Goal: Task Accomplishment & Management: Manage account settings

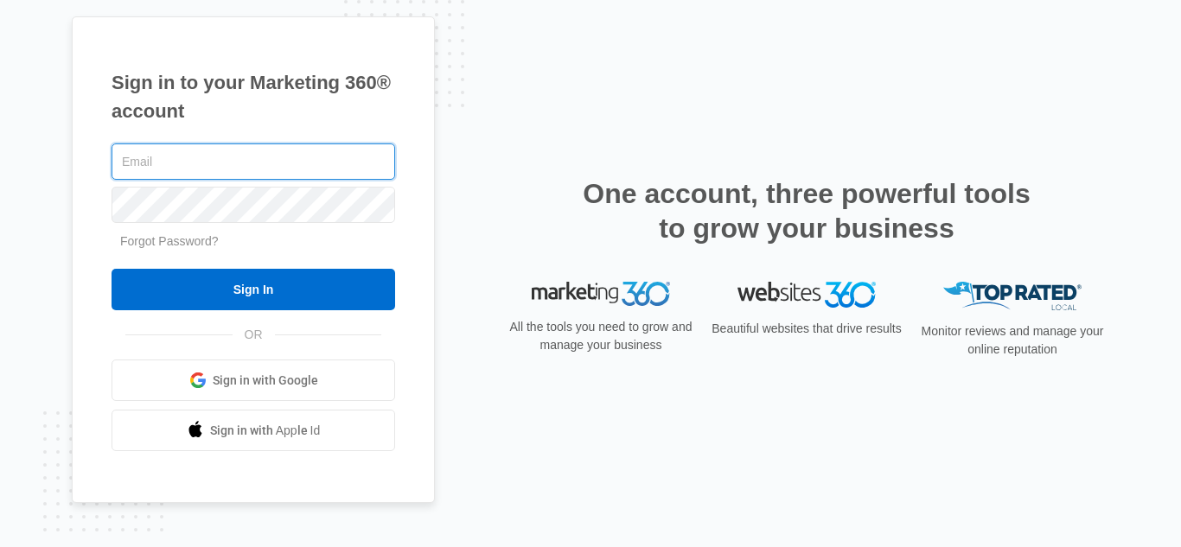
type input "Sahara@raylawinternational.com"
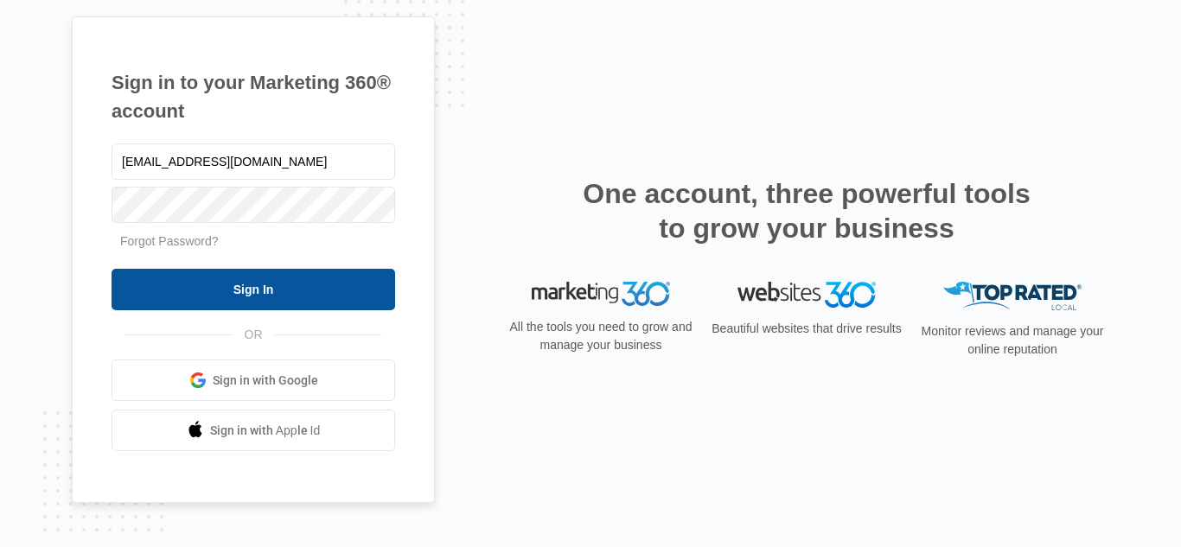
click at [323, 291] on input "Sign In" at bounding box center [254, 290] width 284 height 42
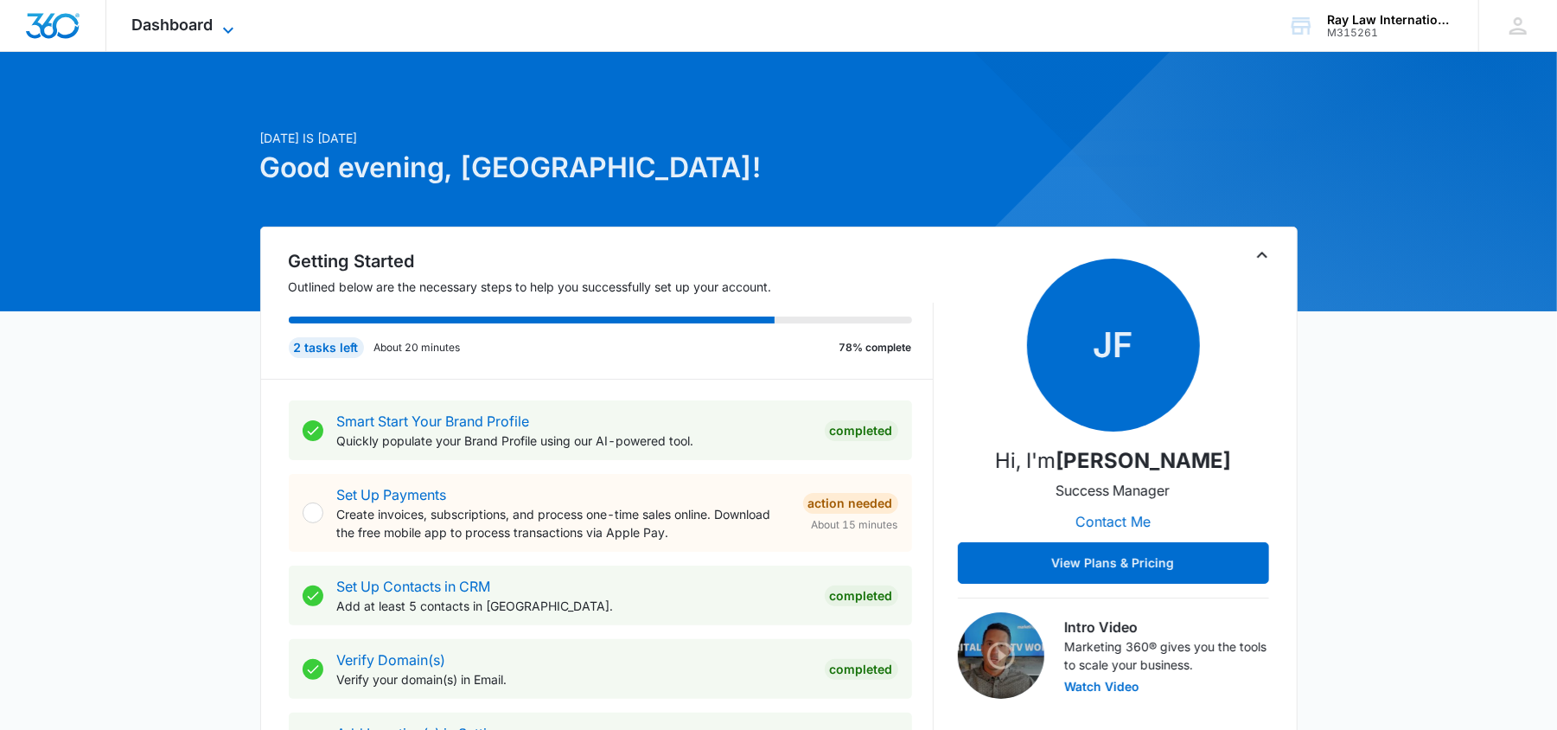
click at [189, 28] on span "Dashboard" at bounding box center [172, 25] width 81 height 18
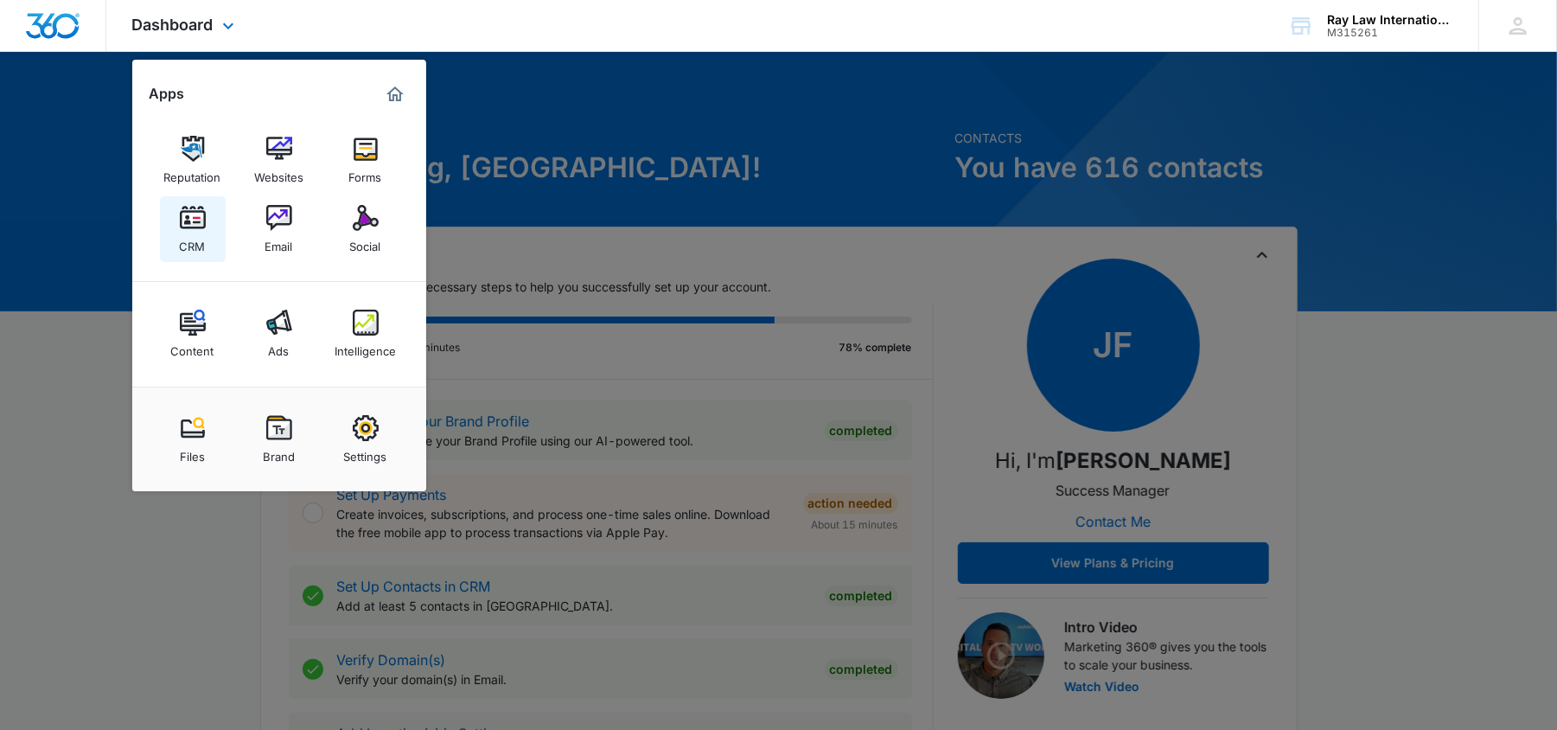
click at [171, 209] on link "CRM" at bounding box center [193, 229] width 66 height 66
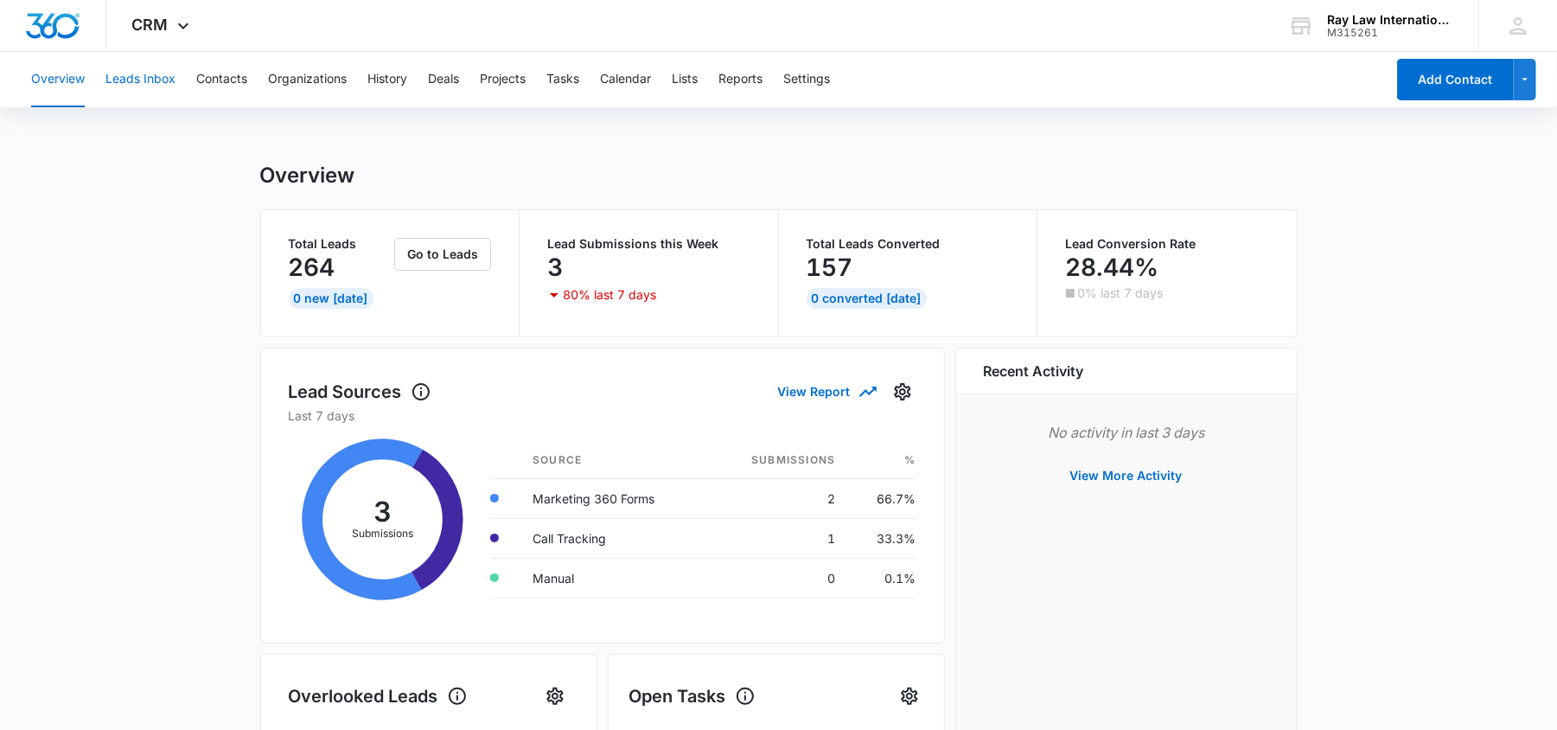
click at [163, 87] on button "Leads Inbox" at bounding box center [141, 79] width 70 height 55
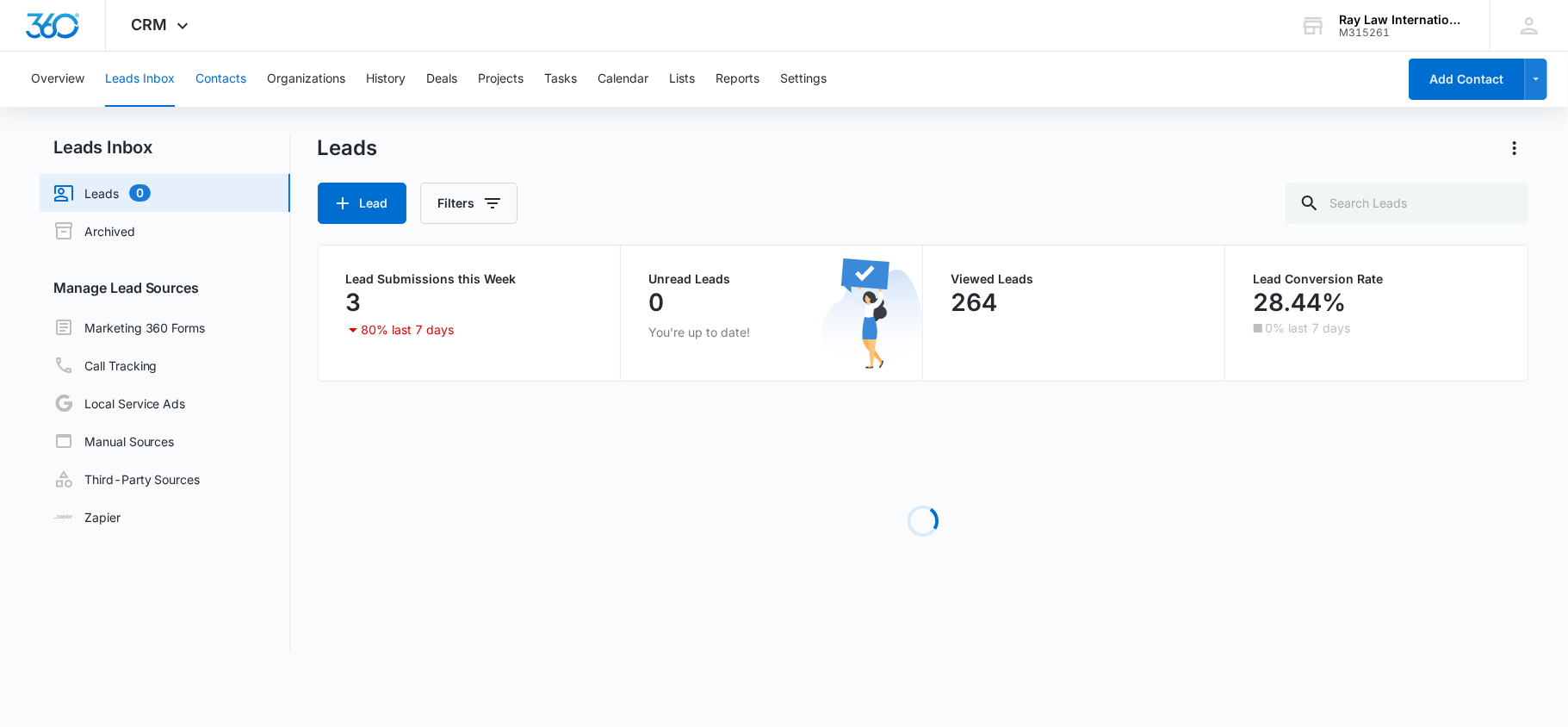
click at [212, 74] on button "Contacts" at bounding box center [220, 79] width 51 height 55
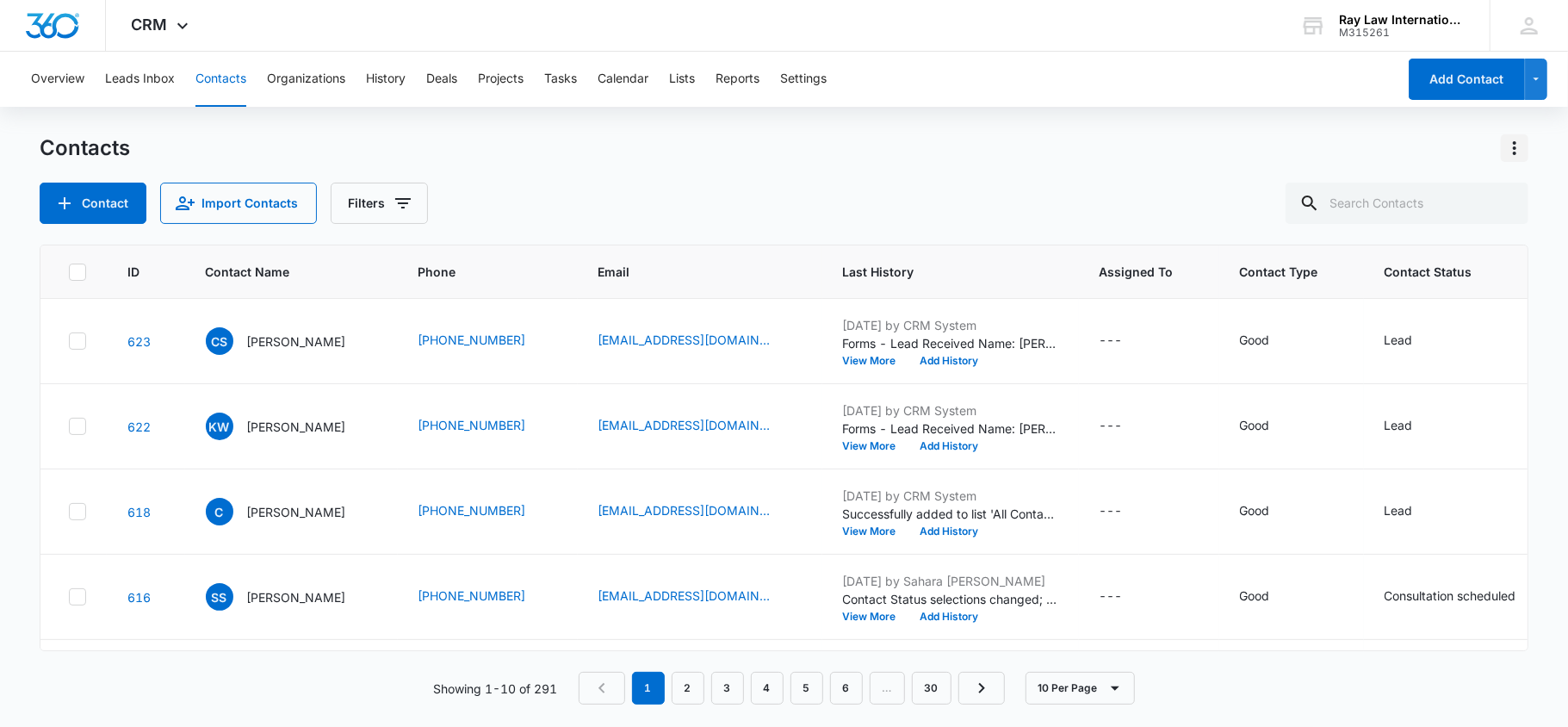
click at [1516, 149] on icon "Actions" at bounding box center [1514, 147] width 21 height 21
click at [1449, 235] on button "Export All Contacts" at bounding box center [1441, 248] width 175 height 26
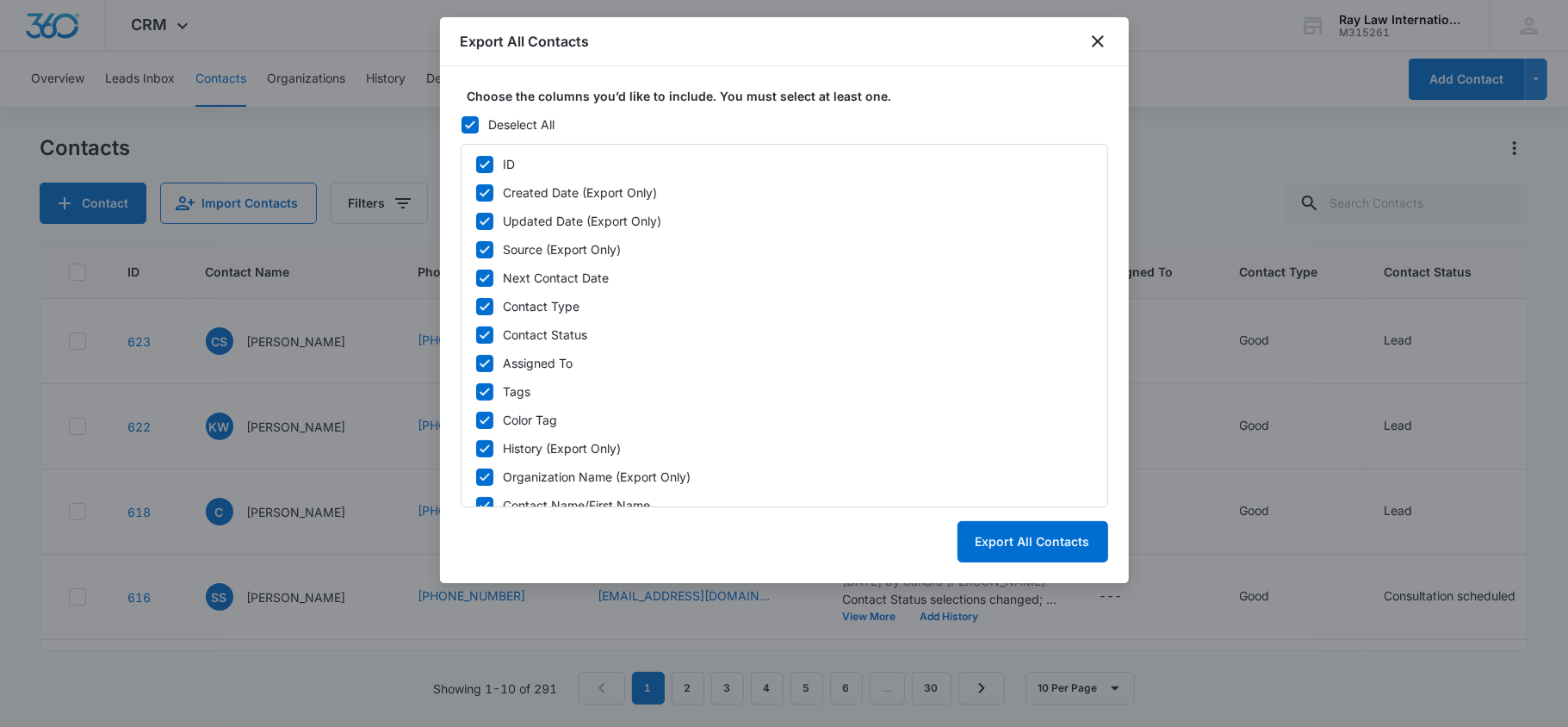
click at [1021, 508] on div "Export All Contacts" at bounding box center [784, 534] width 647 height 55
drag, startPoint x: 1020, startPoint y: 543, endPoint x: 1065, endPoint y: 527, distance: 47.8
click at [1021, 543] on button "Export All Contacts" at bounding box center [1032, 542] width 150 height 42
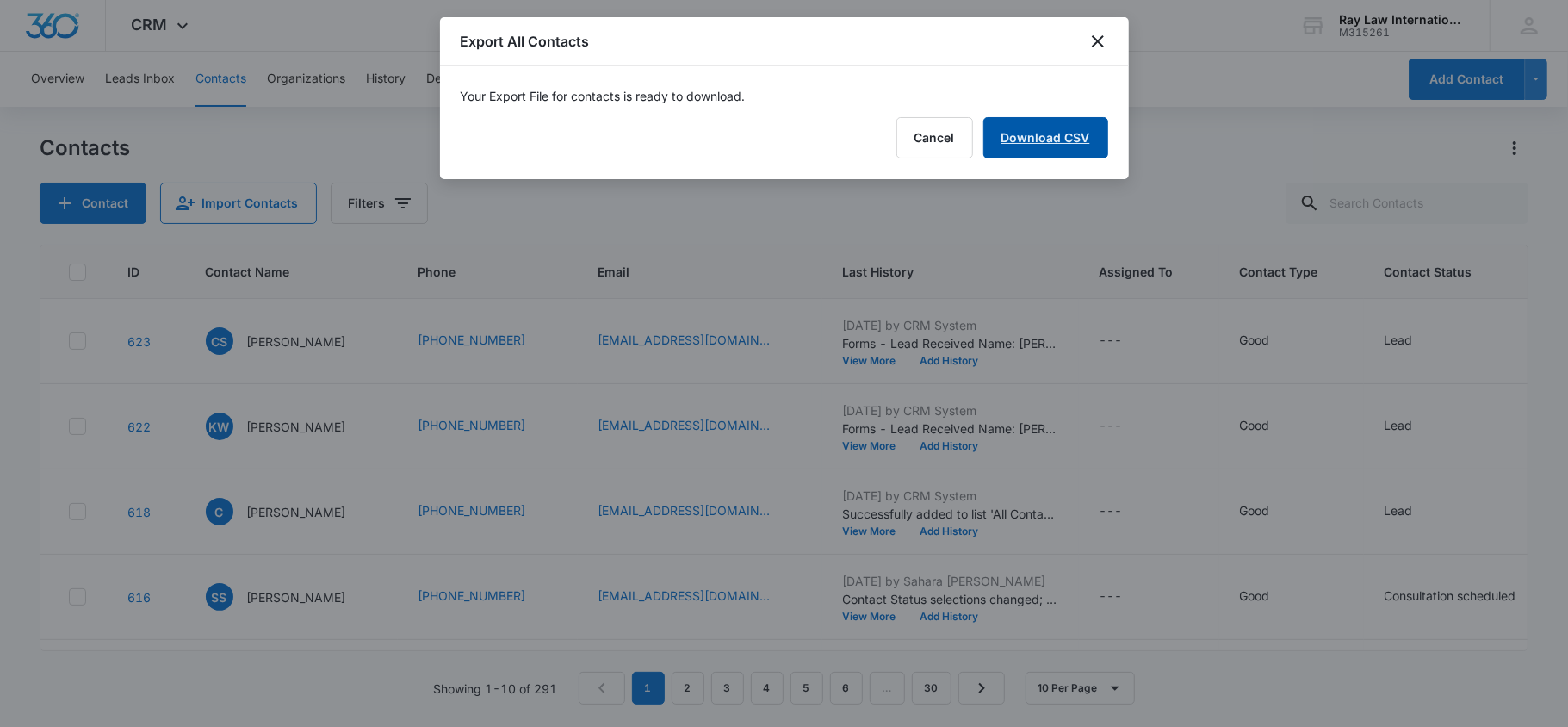
click at [1033, 141] on link "Download CSV" at bounding box center [1045, 138] width 124 height 42
click at [1054, 155] on button "Finish" at bounding box center [1071, 138] width 73 height 42
